Goal: Information Seeking & Learning: Learn about a topic

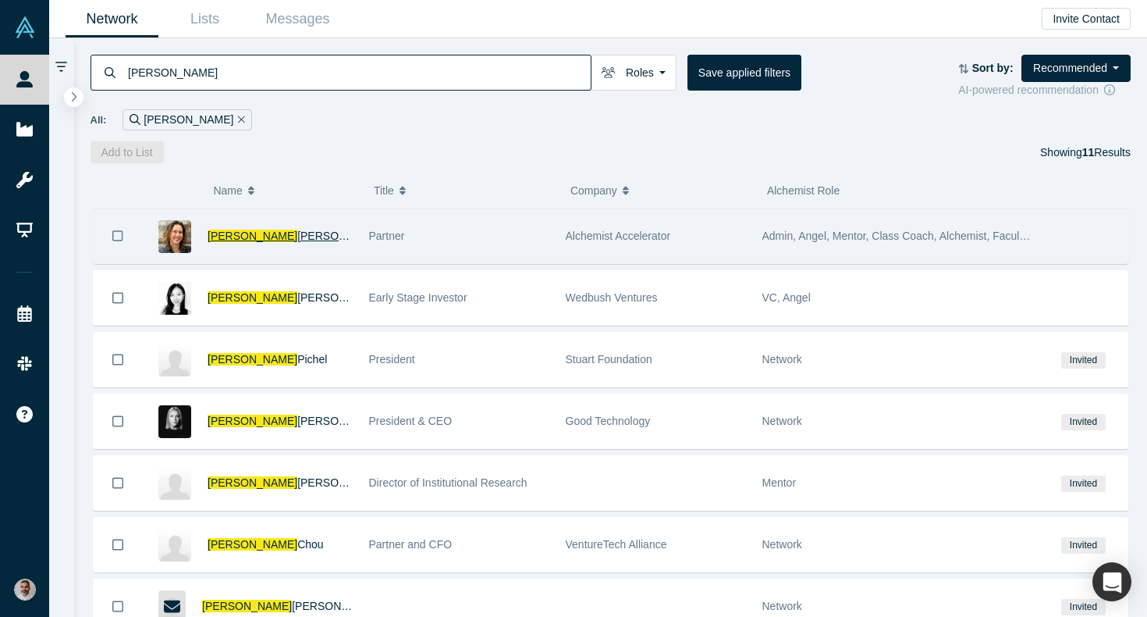
type input "christy"
click at [297, 237] on span "Canida" at bounding box center [342, 235] width 90 height 12
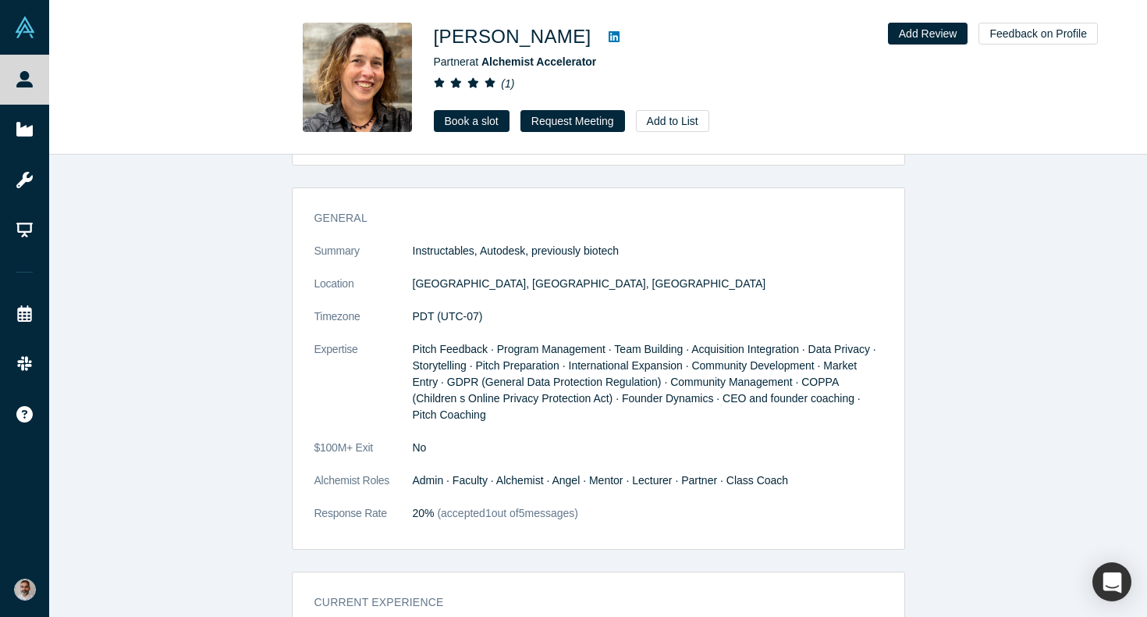
scroll to position [312, 0]
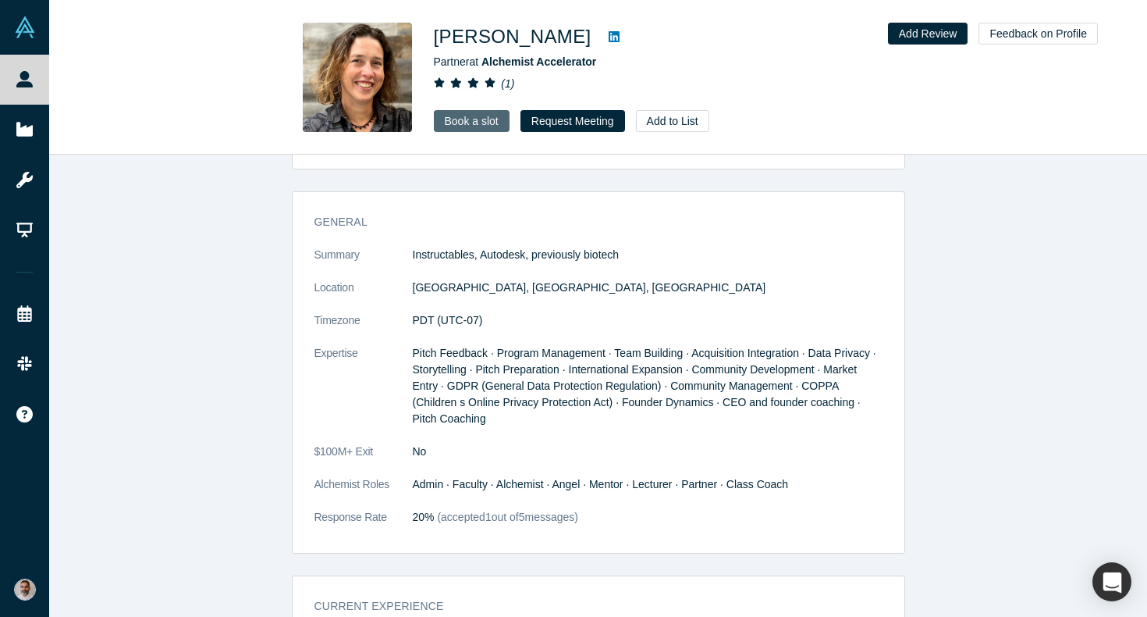
click at [479, 118] on link "Book a slot" at bounding box center [472, 121] width 76 height 22
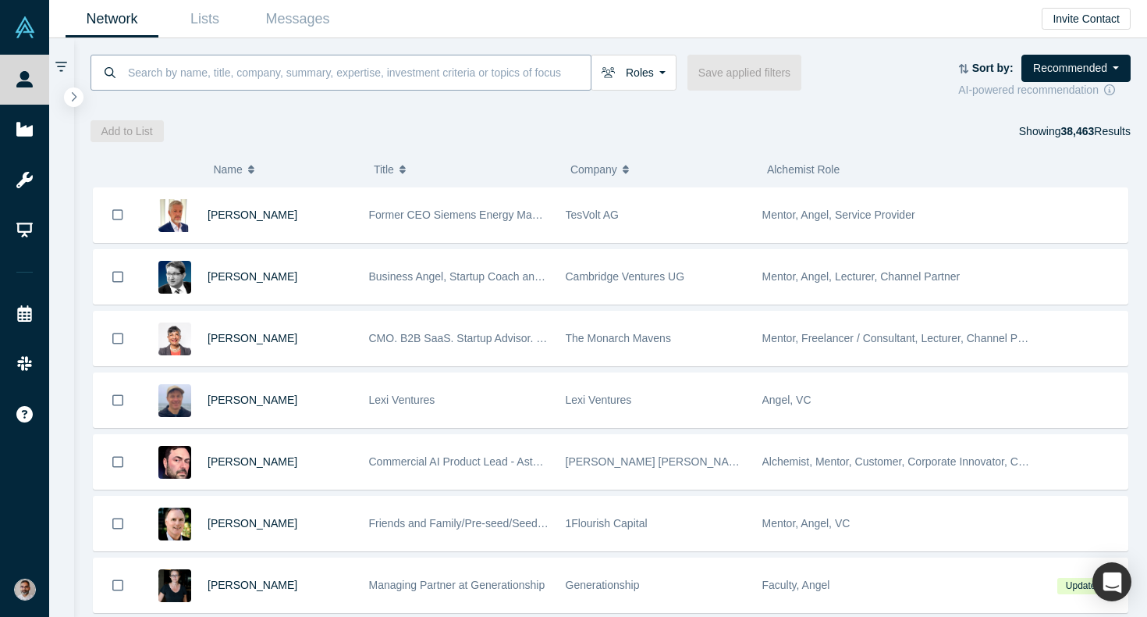
click at [194, 69] on input at bounding box center [358, 72] width 464 height 37
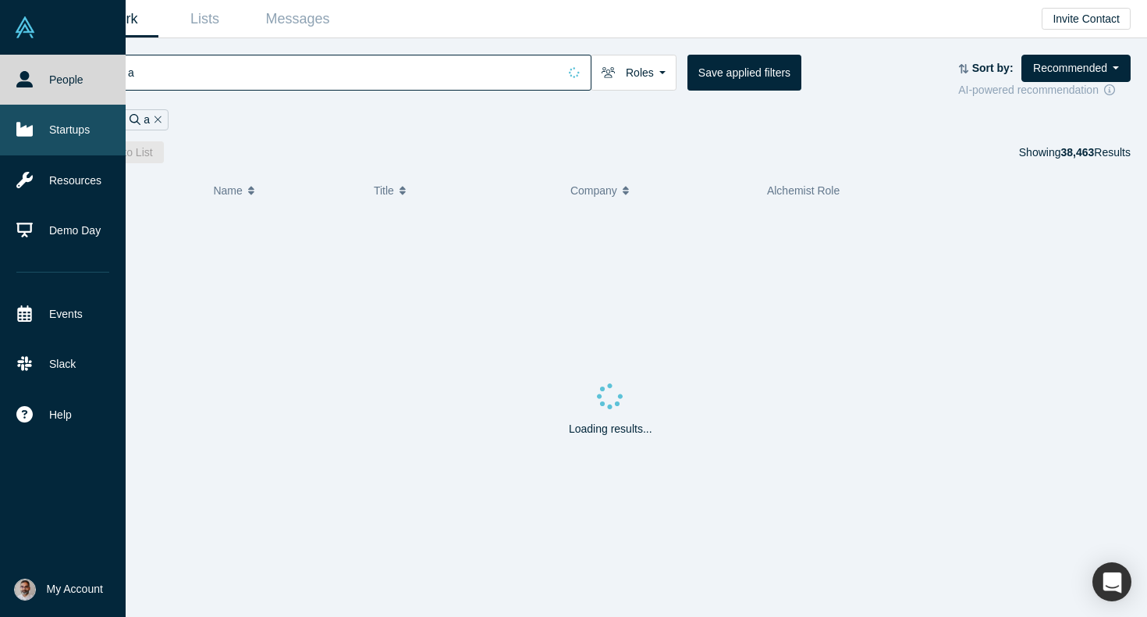
type input "a"
click at [62, 139] on link "Startups" at bounding box center [63, 130] width 126 height 50
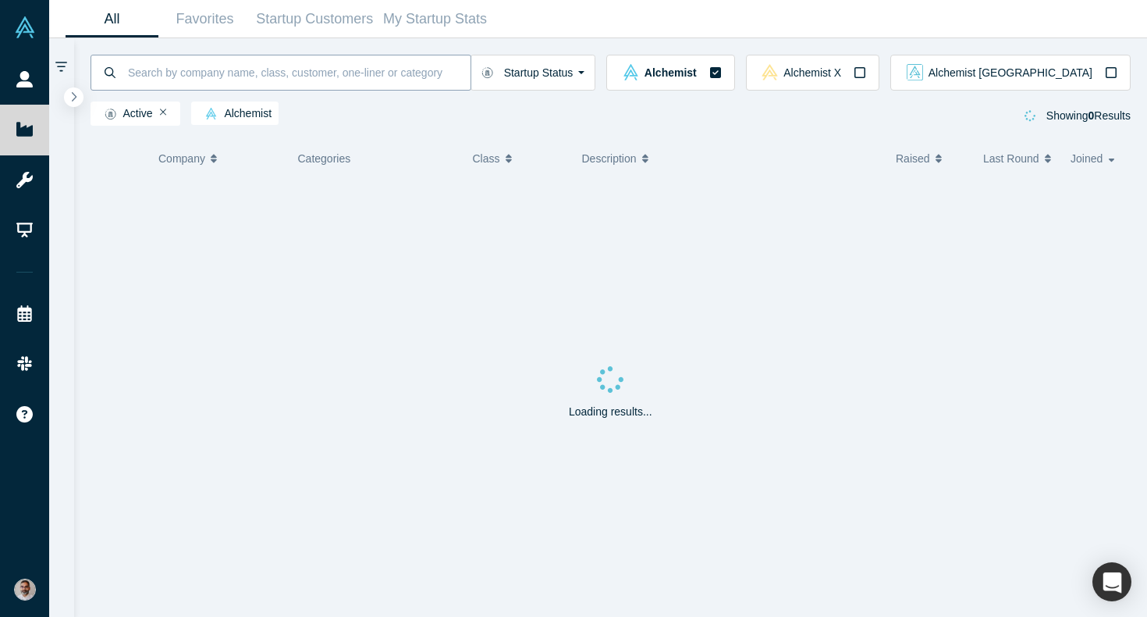
click at [219, 76] on input at bounding box center [298, 72] width 344 height 37
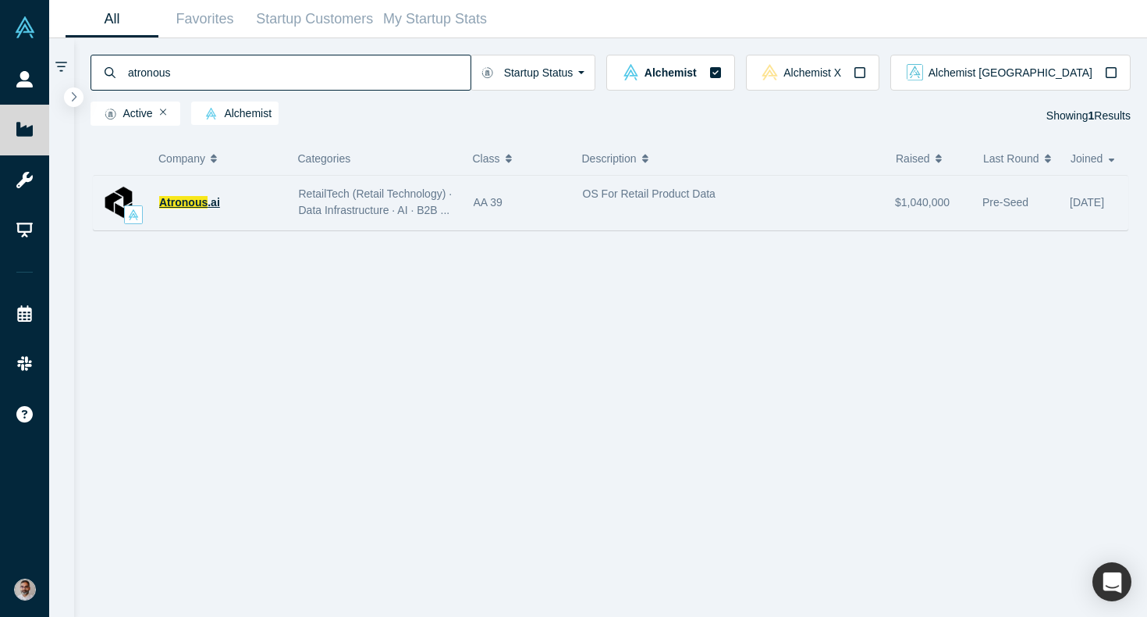
type input "atronous"
click at [210, 201] on span ".ai" at bounding box center [214, 202] width 12 height 12
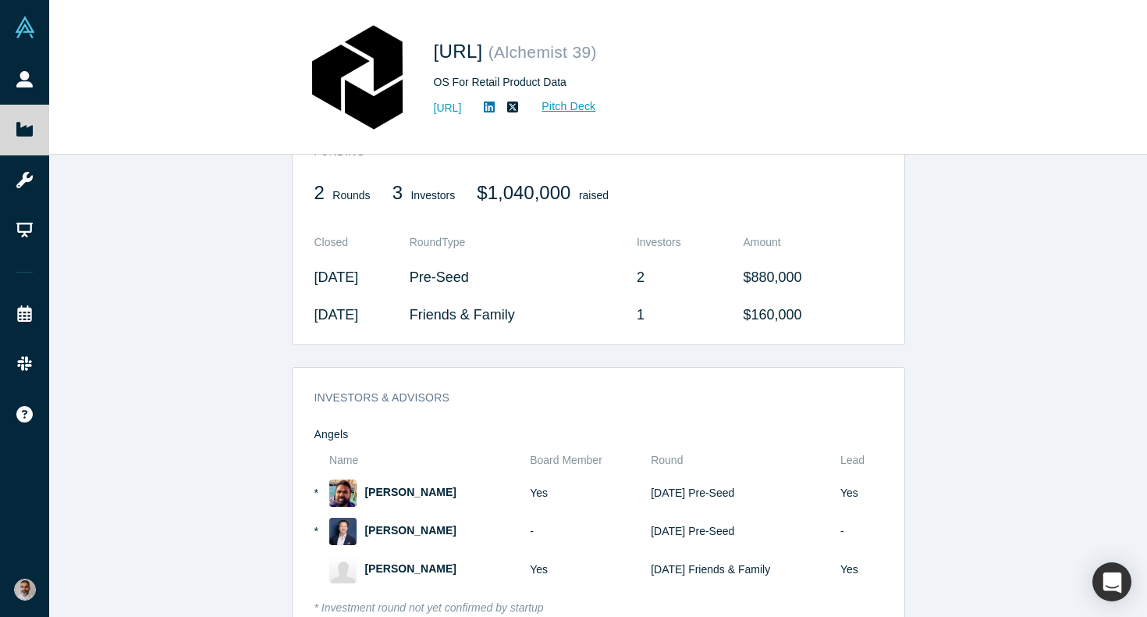
scroll to position [779, 0]
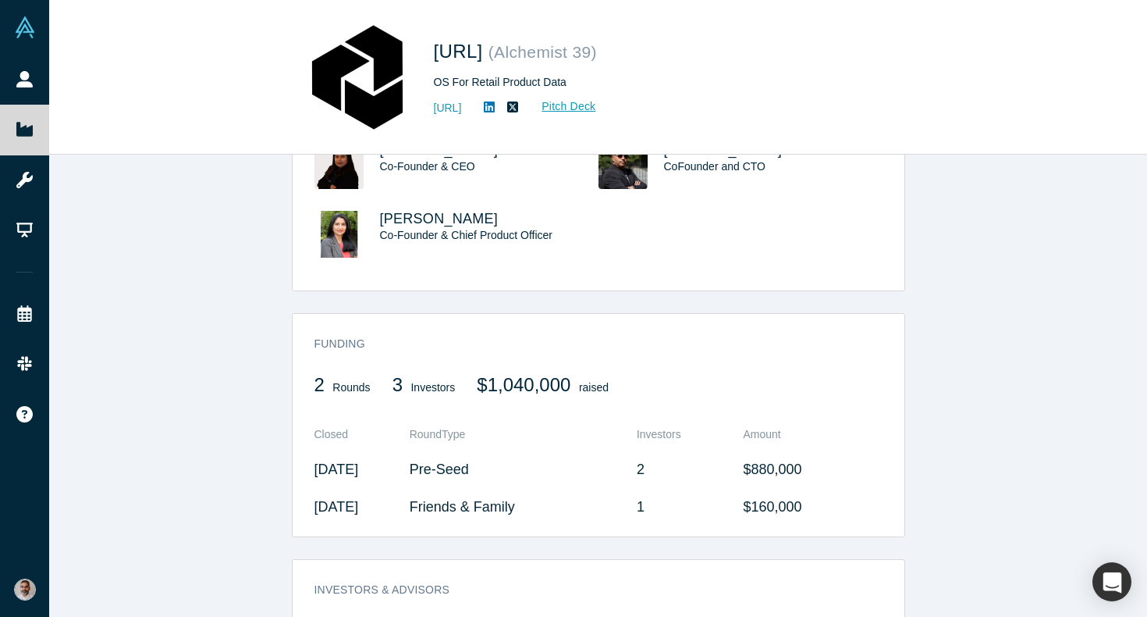
click at [673, 468] on td "2" at bounding box center [685, 468] width 96 height 37
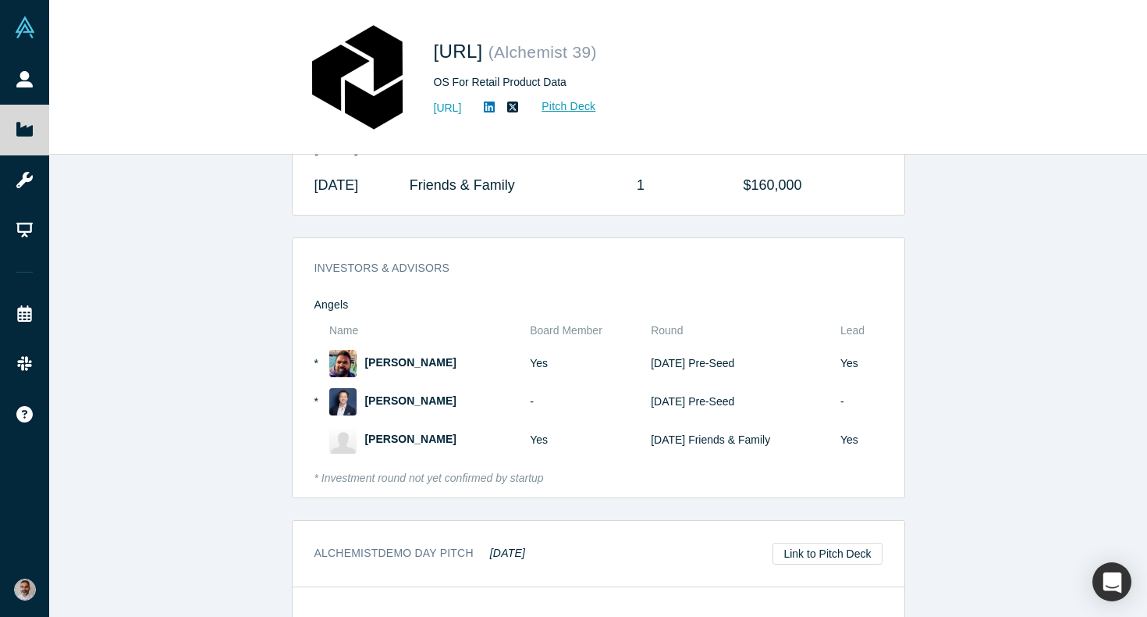
scroll to position [1166, 0]
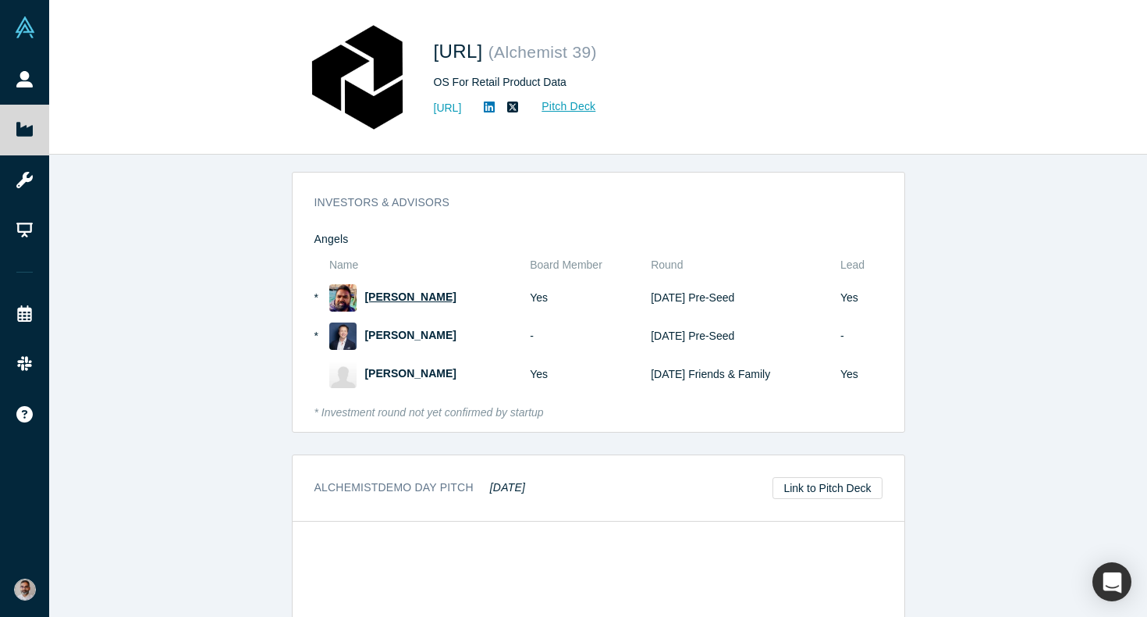
click at [381, 296] on span "[PERSON_NAME]" at bounding box center [410, 296] width 91 height 12
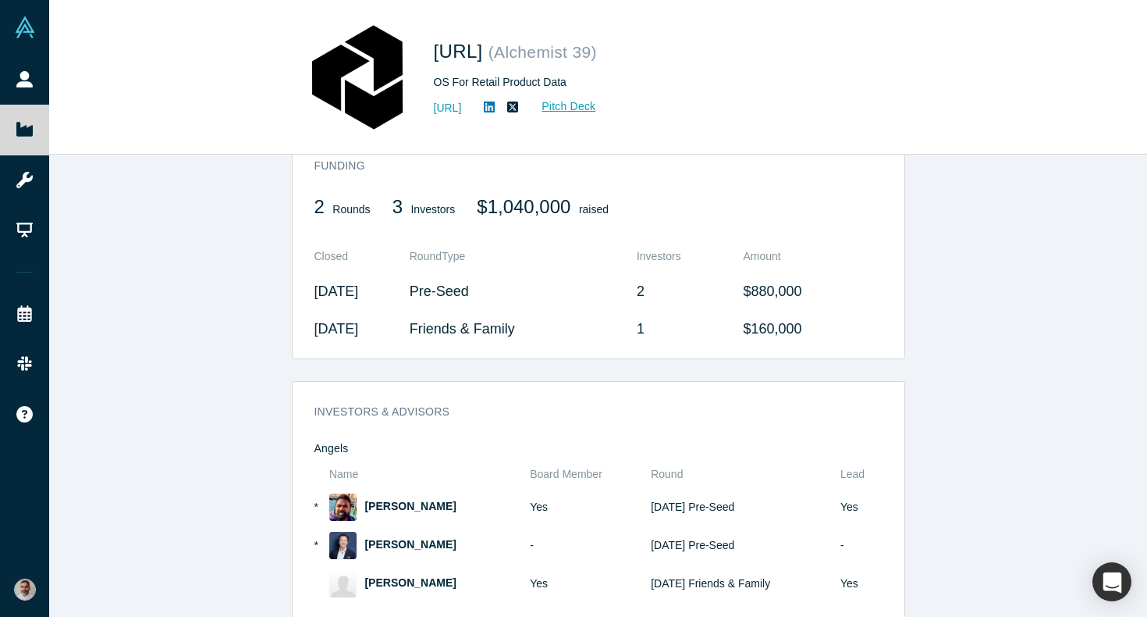
scroll to position [1050, 0]
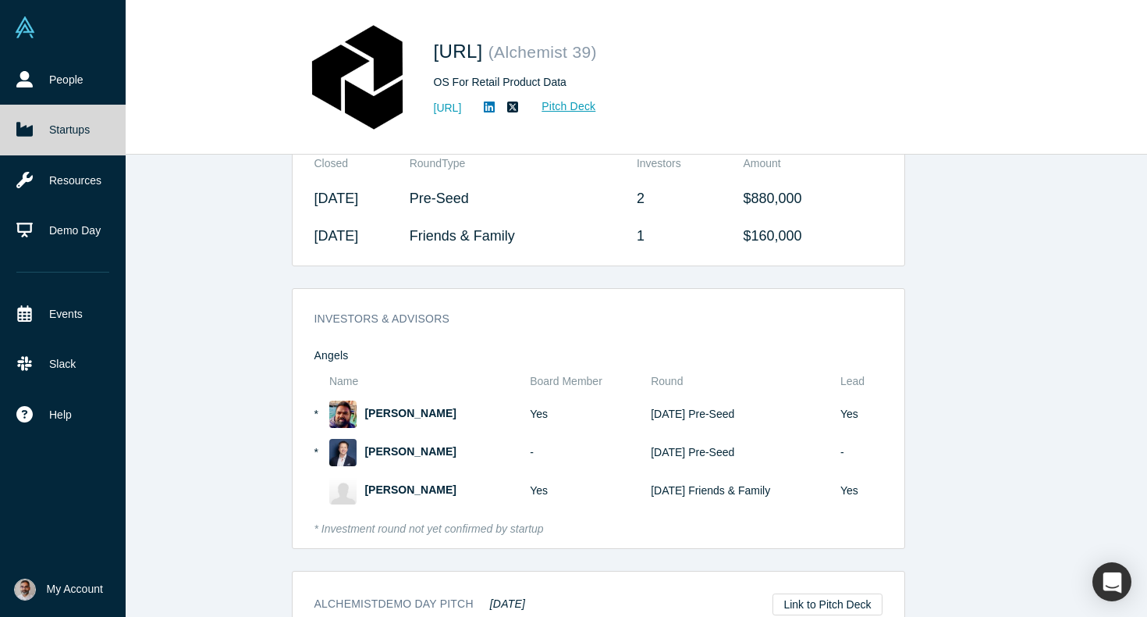
click at [62, 131] on link "Startups" at bounding box center [63, 130] width 126 height 50
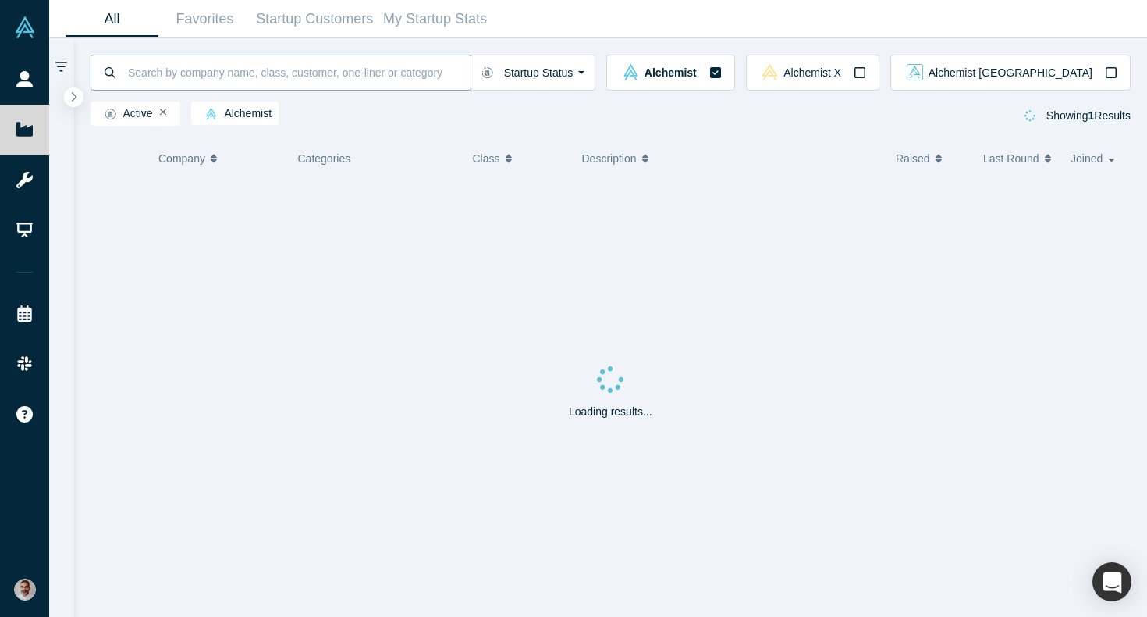
click at [260, 80] on input at bounding box center [298, 72] width 344 height 37
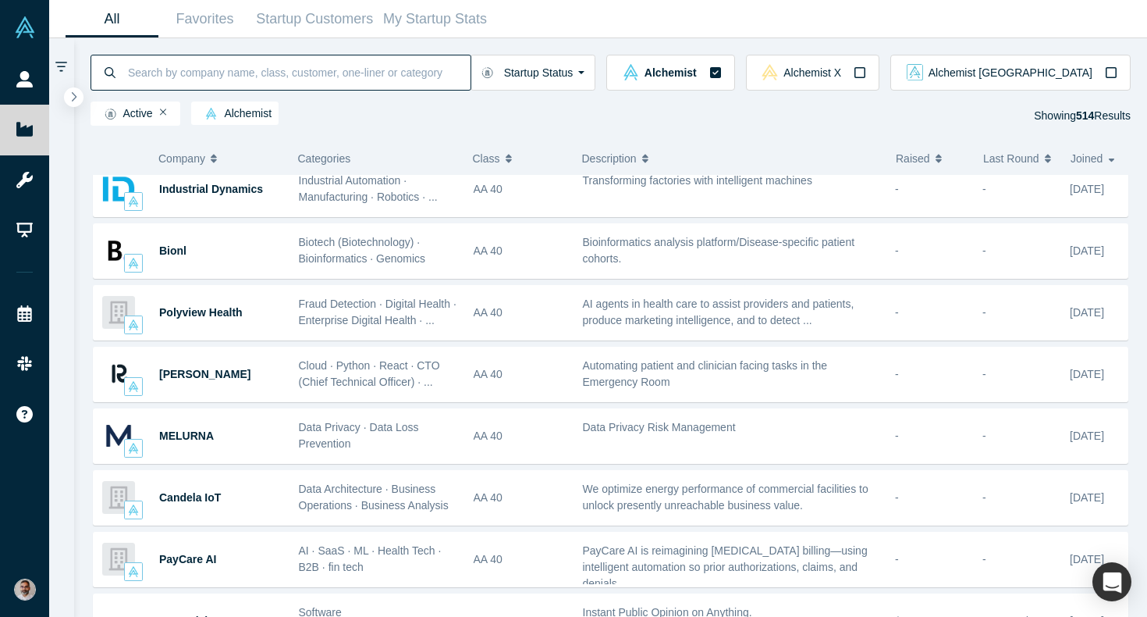
scroll to position [569, 0]
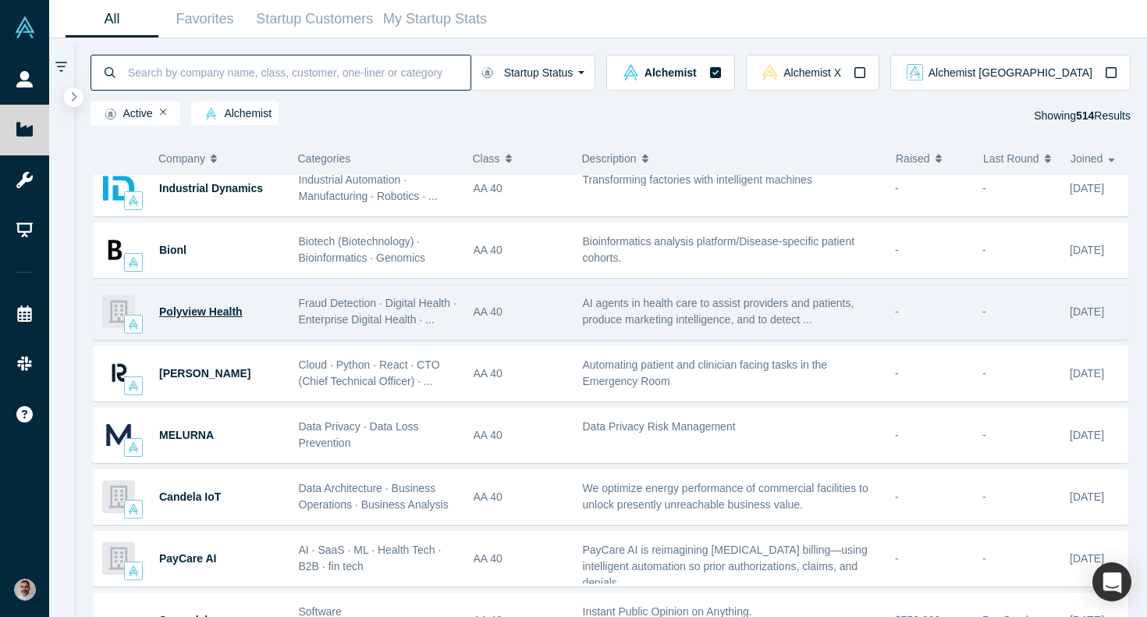
click at [226, 310] on span "Polyview Health" at bounding box center [201, 311] width 84 height 12
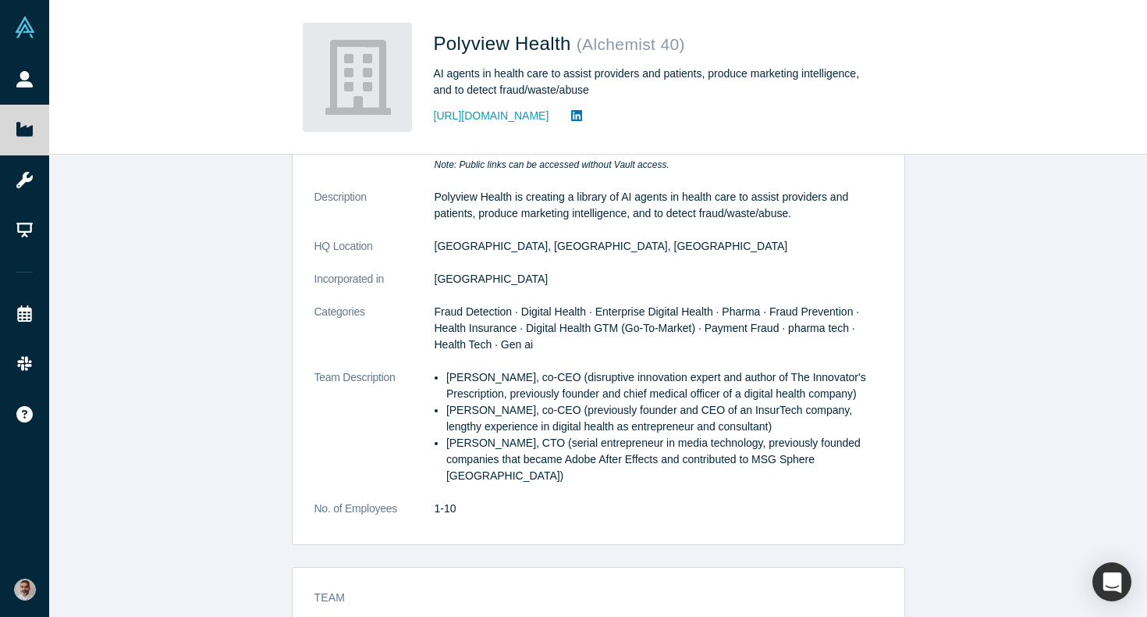
scroll to position [315, 0]
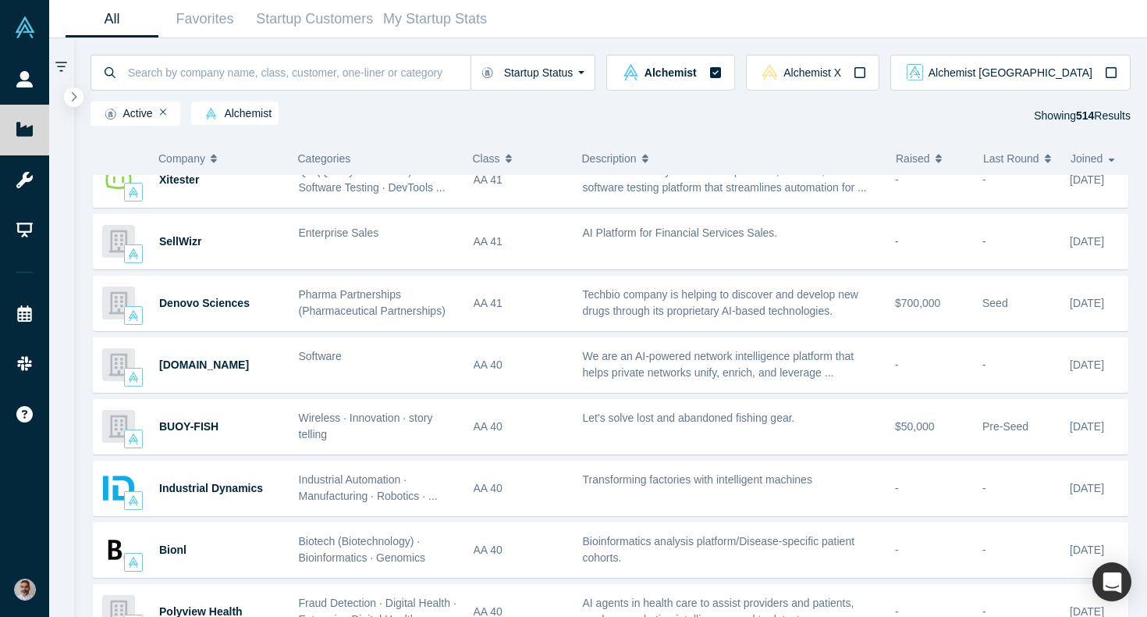
scroll to position [293, 0]
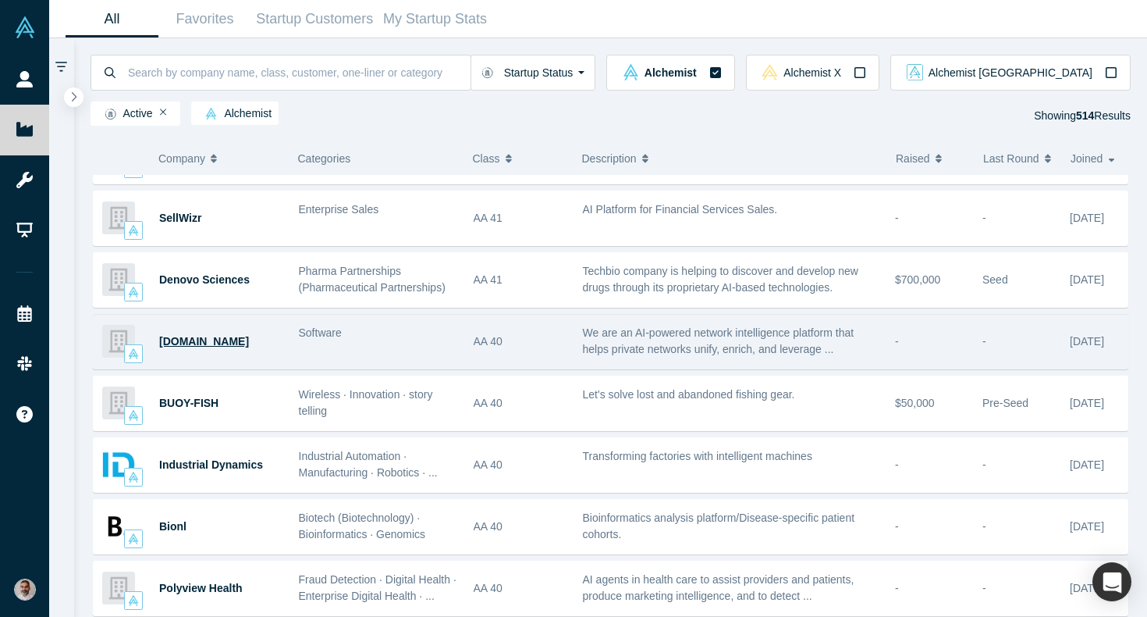
click at [191, 339] on span "[DOMAIN_NAME]" at bounding box center [204, 341] width 90 height 12
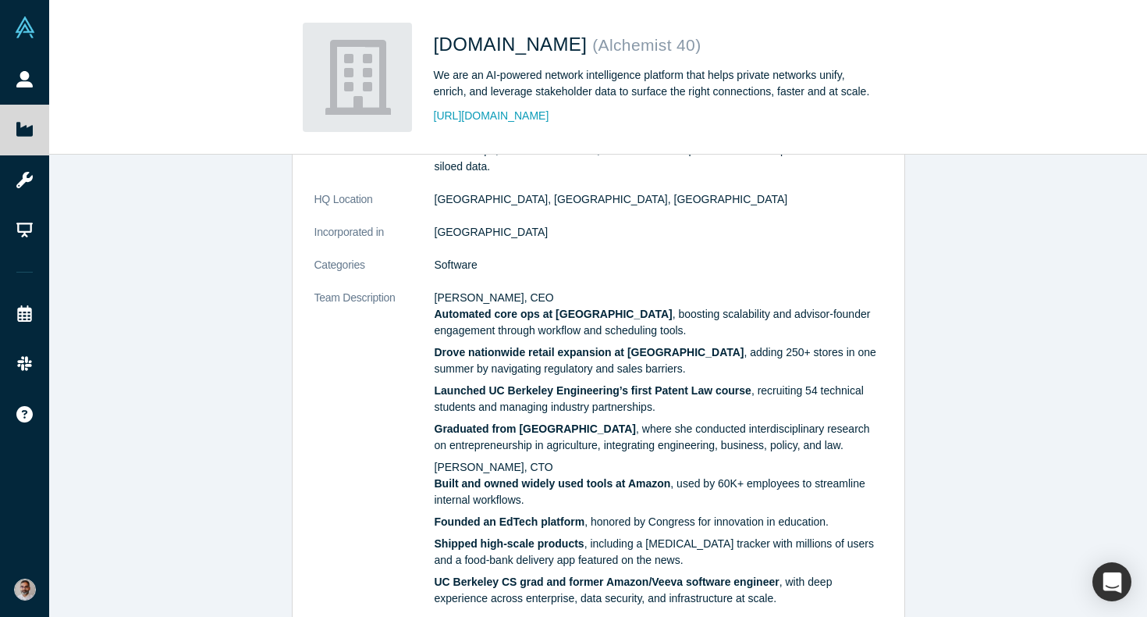
scroll to position [407, 0]
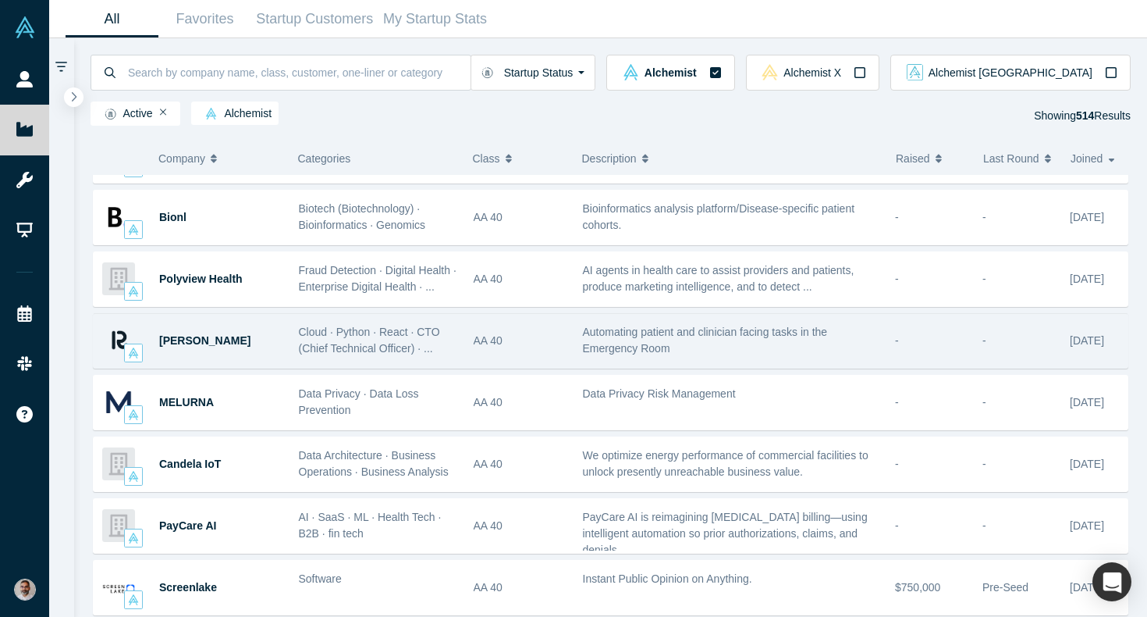
scroll to position [610, 0]
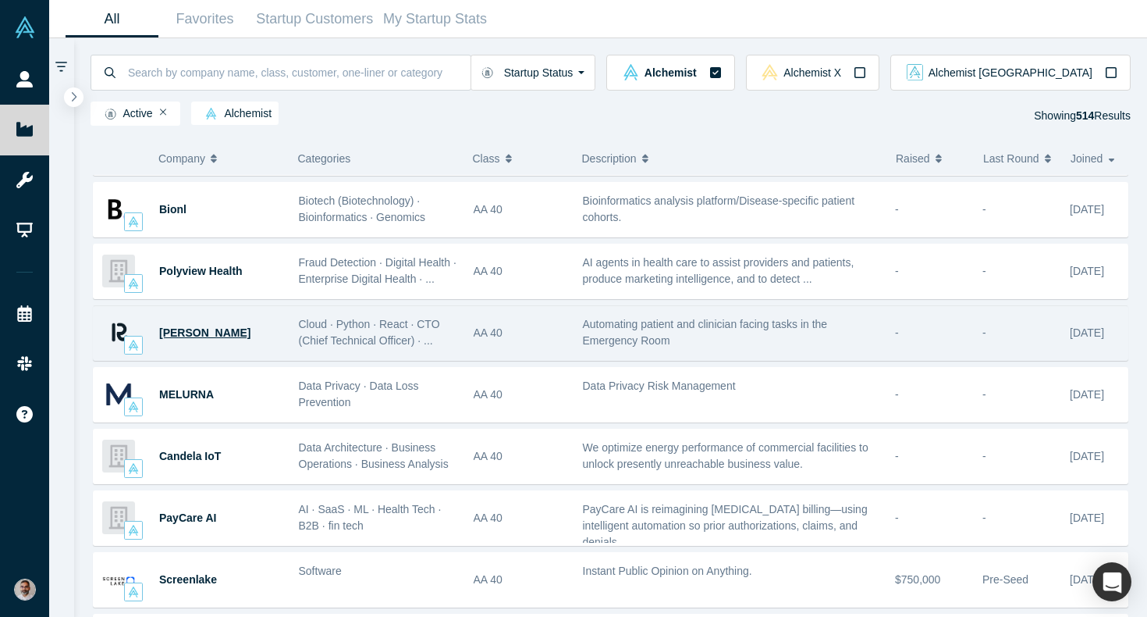
click at [184, 332] on span "[PERSON_NAME]" at bounding box center [204, 332] width 91 height 12
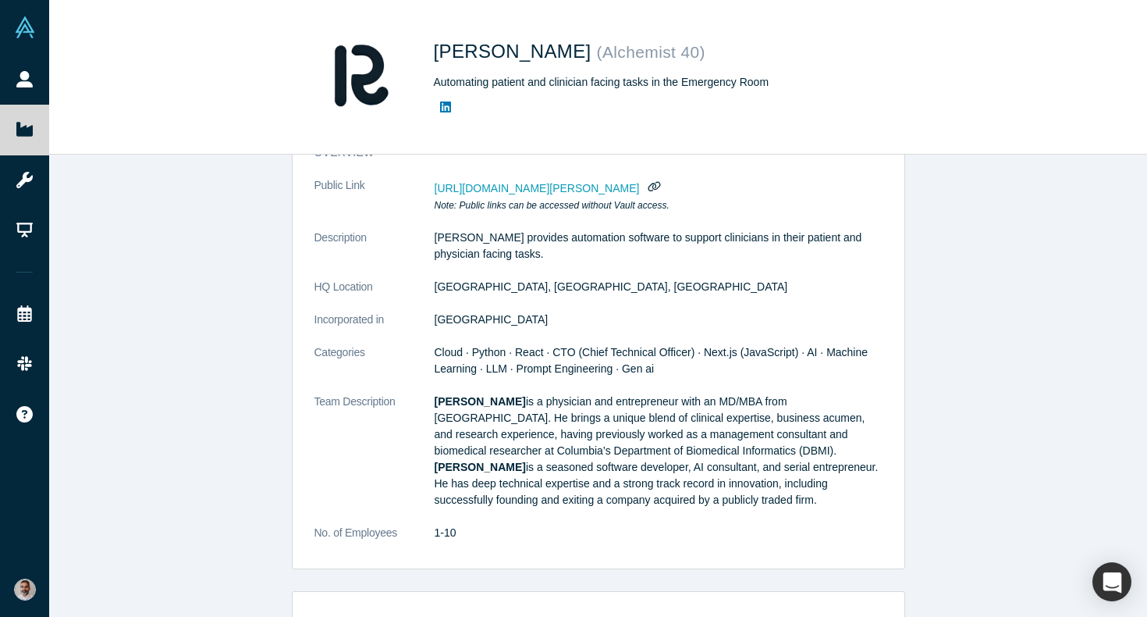
scroll to position [165, 0]
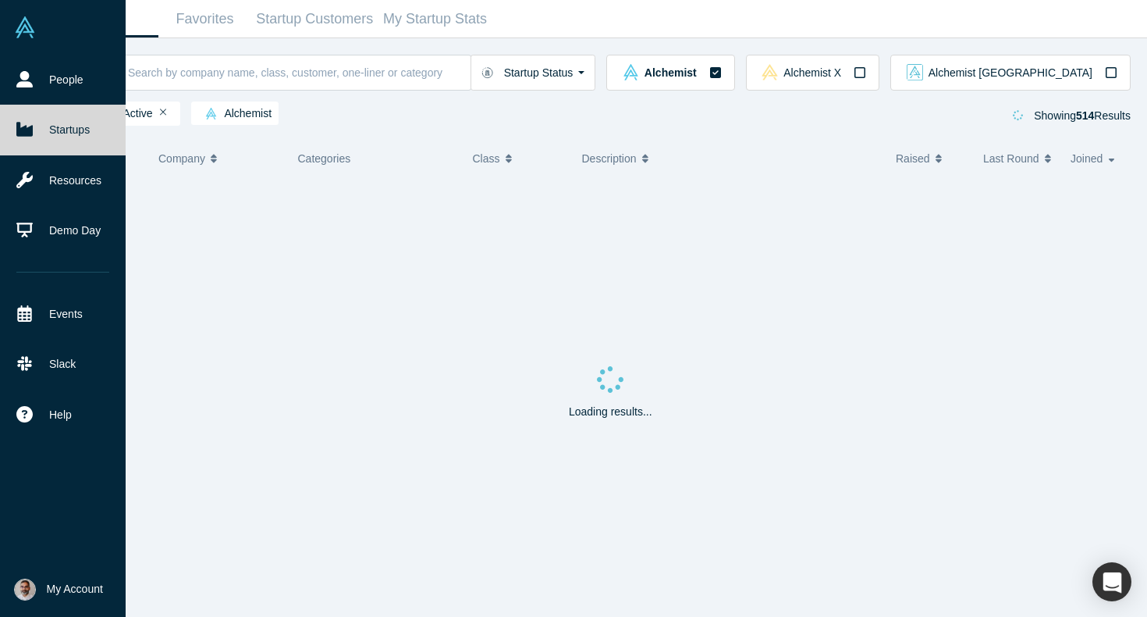
click at [21, 126] on icon at bounding box center [24, 129] width 16 height 16
